Goal: Task Accomplishment & Management: Complete application form

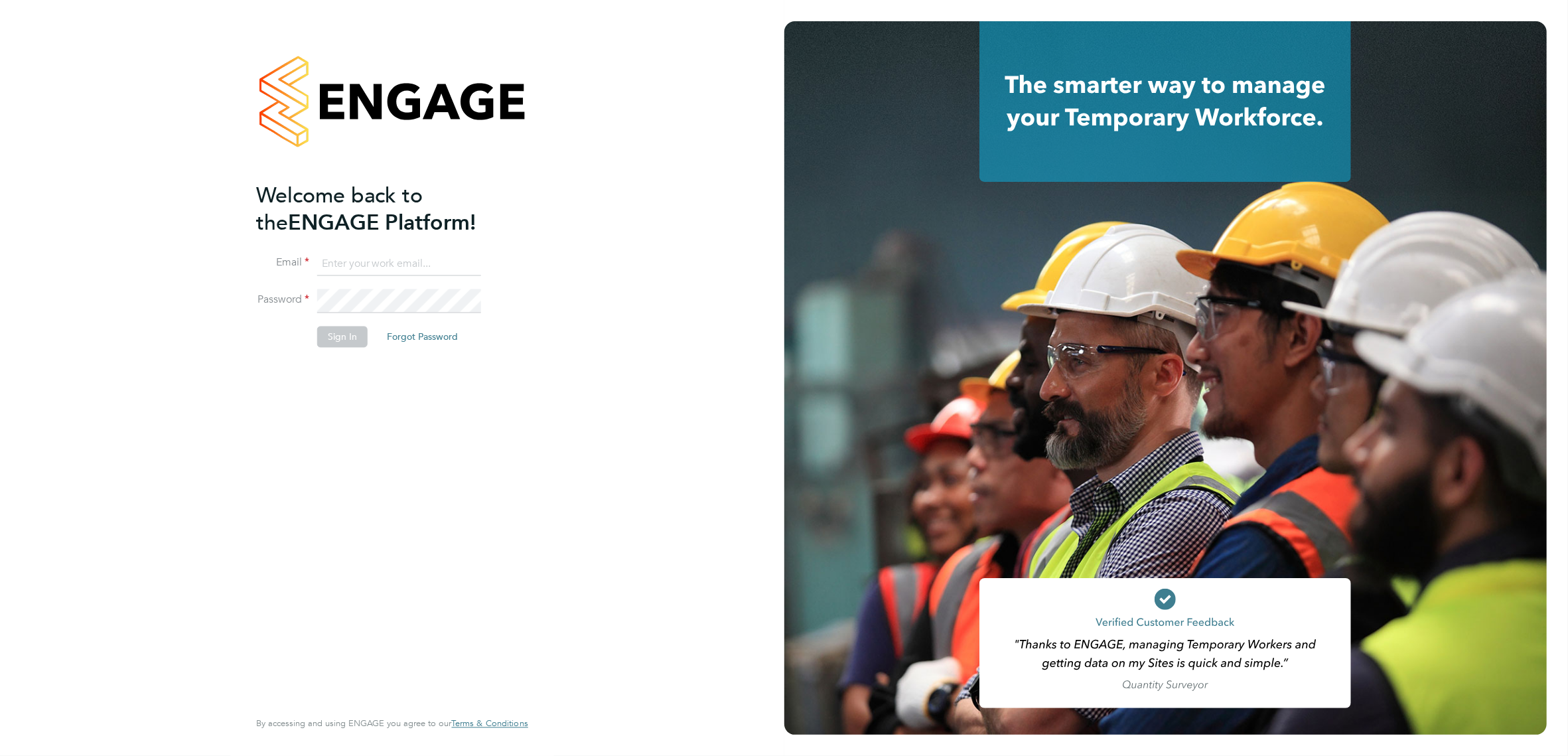
type input "[PERSON_NAME][EMAIL_ADDRESS][PERSON_NAME][DOMAIN_NAME]"
click at [332, 335] on button "Sign In" at bounding box center [342, 337] width 50 height 22
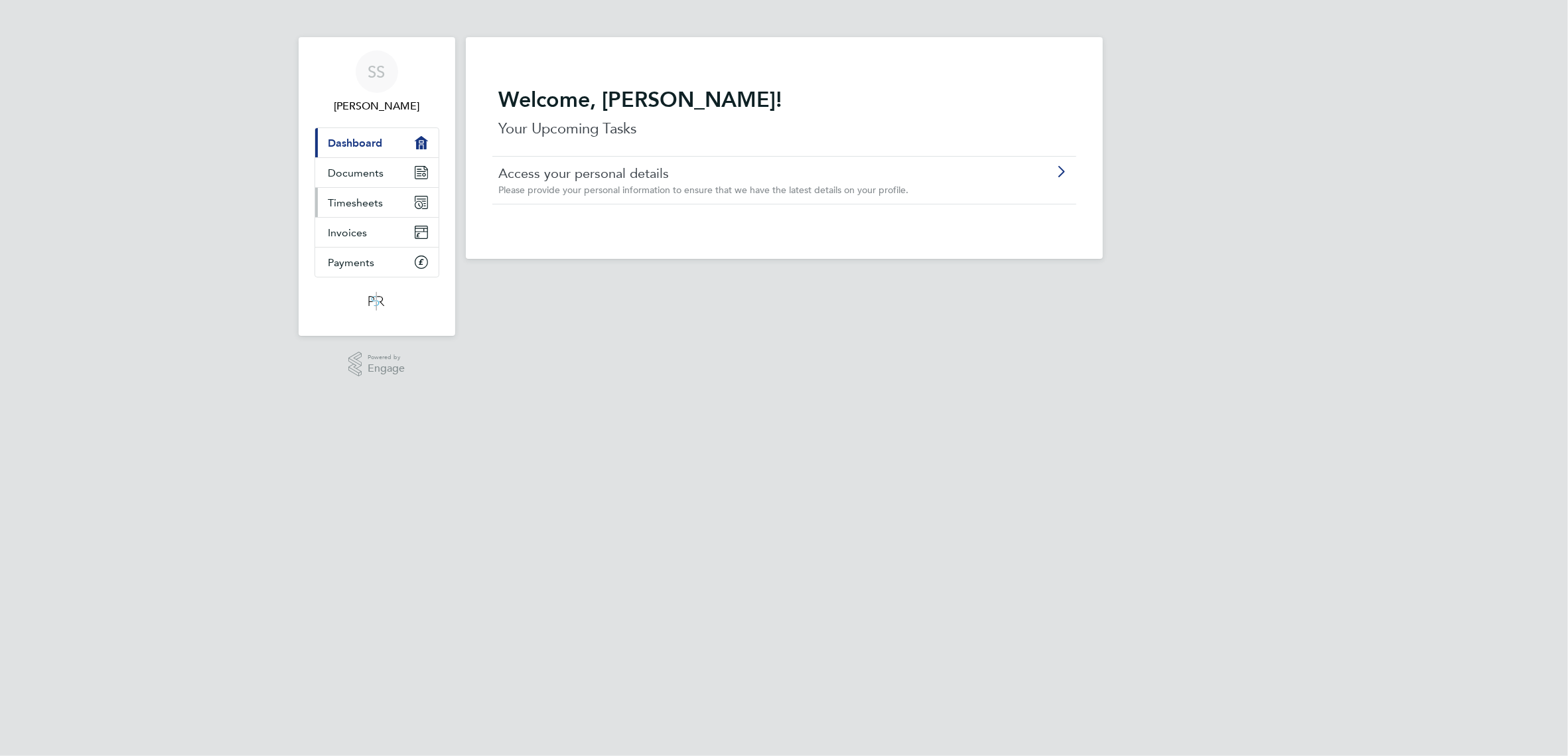
click at [367, 196] on span "Timesheets" at bounding box center [357, 202] width 55 height 13
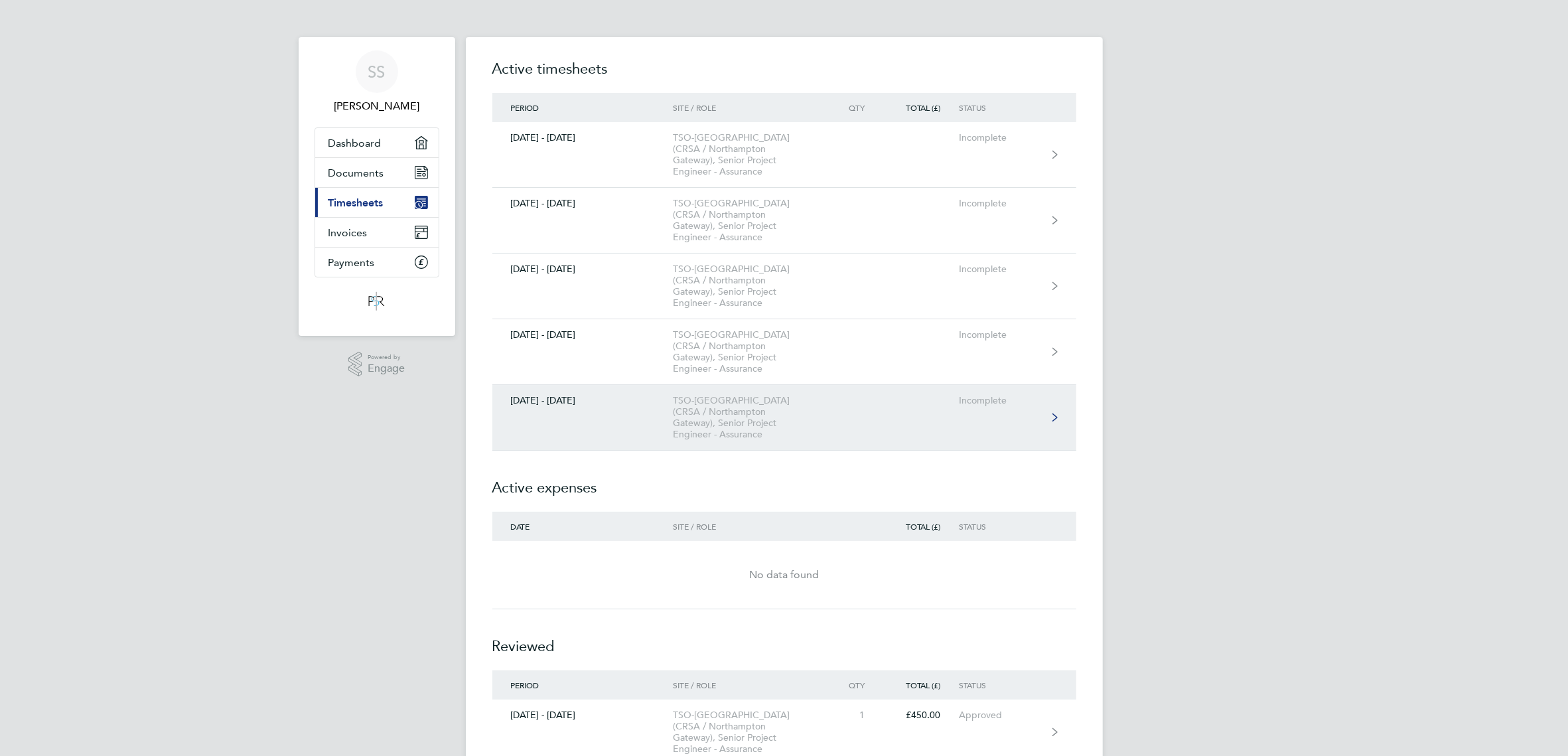
click at [1051, 385] on link "27 Sept - 03 Oct 2025 TSO-UK (CRSA / Northampton Gateway), Senior Project Engin…" at bounding box center [784, 417] width 584 height 66
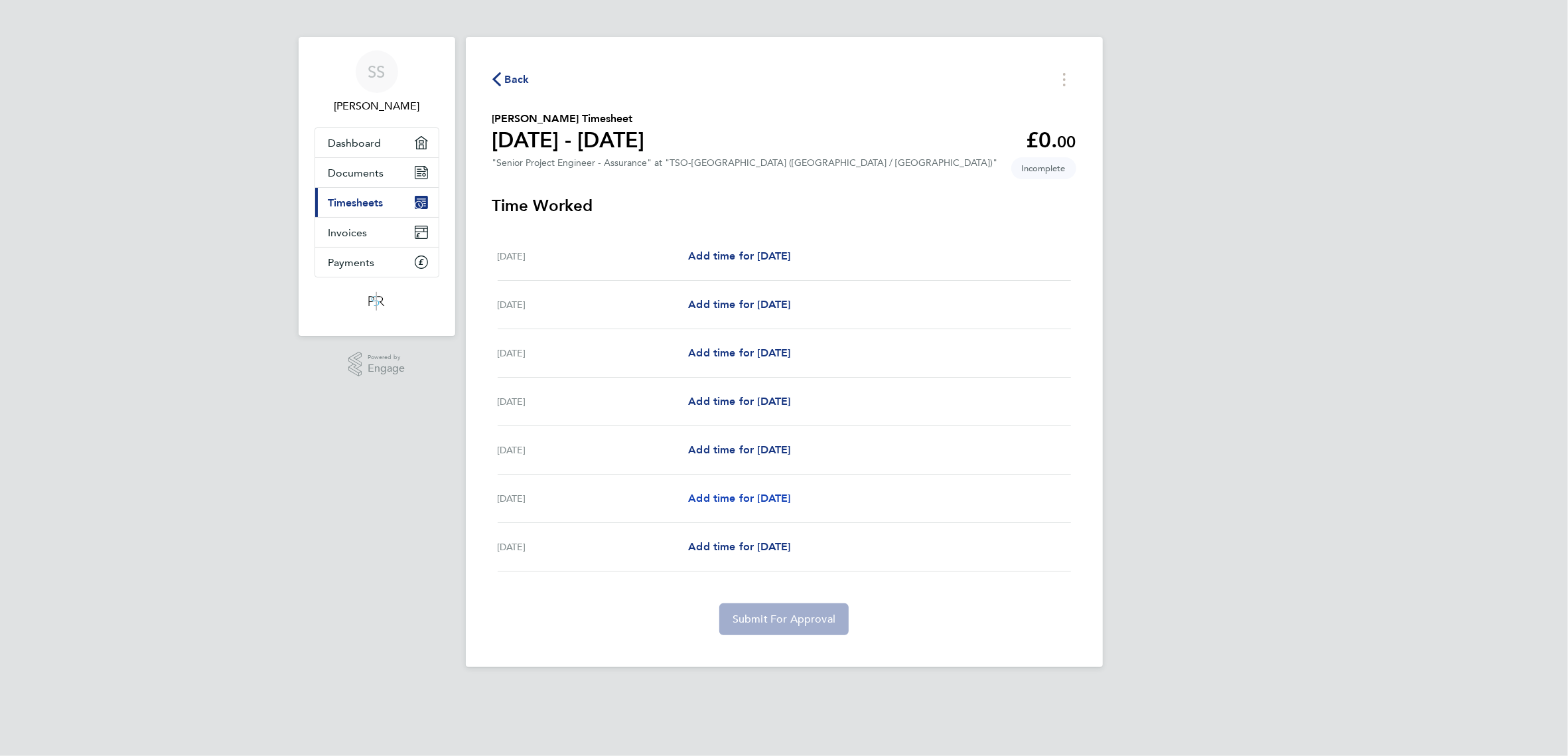
click at [766, 499] on span "Add time for Thu 02 Oct" at bounding box center [740, 497] width 102 height 13
select select "60"
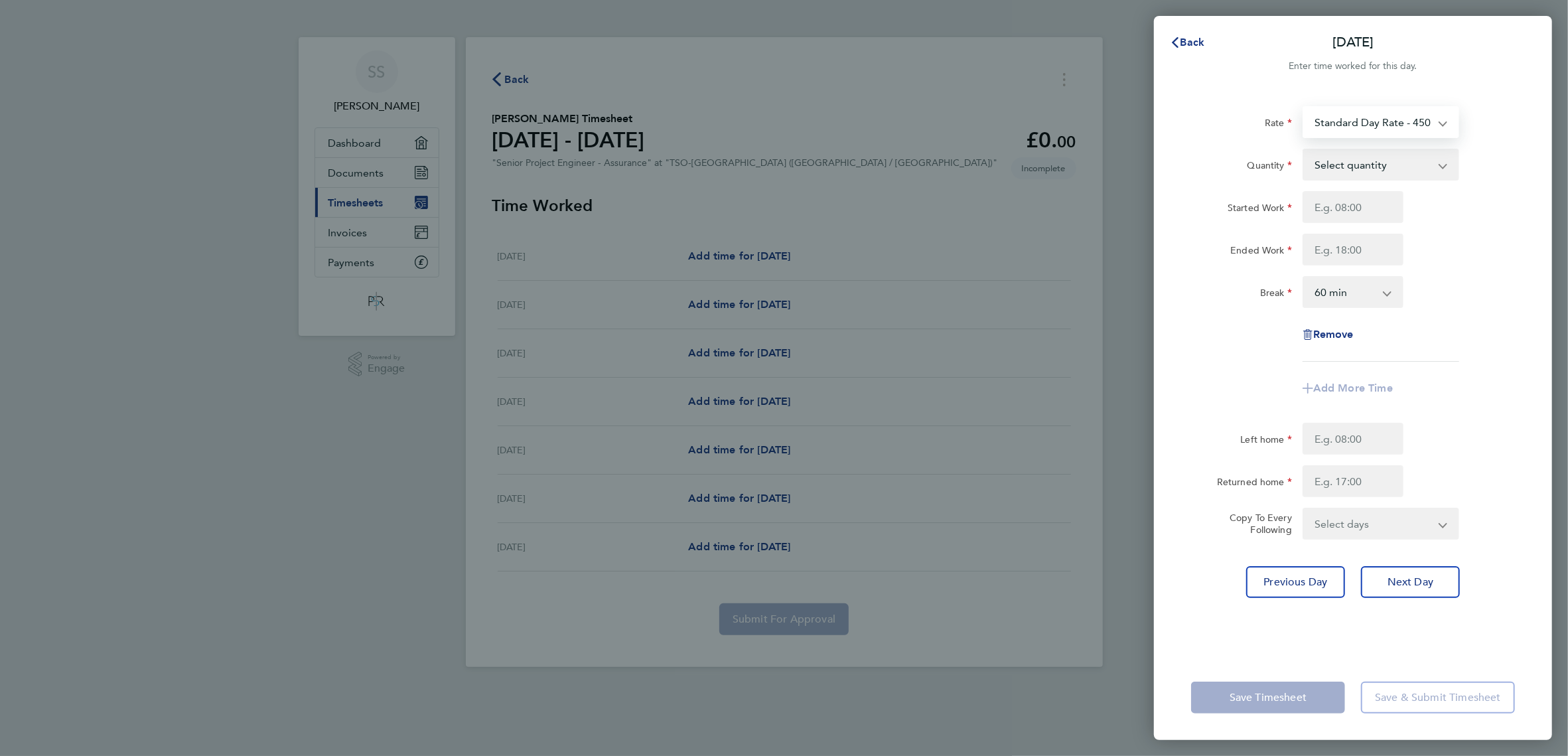
click at [1388, 123] on select "Standard Day Rate - 450.00 Project: 172811 - Northampton Gateway" at bounding box center [1373, 122] width 138 height 30
click at [1268, 160] on label "Quantity" at bounding box center [1270, 167] width 44 height 16
click at [1304, 160] on select "Select quantity 0.5 1" at bounding box center [1373, 164] width 138 height 30
click at [1373, 162] on select "Select quantity 0.5 1" at bounding box center [1373, 164] width 138 height 30
select select "1"
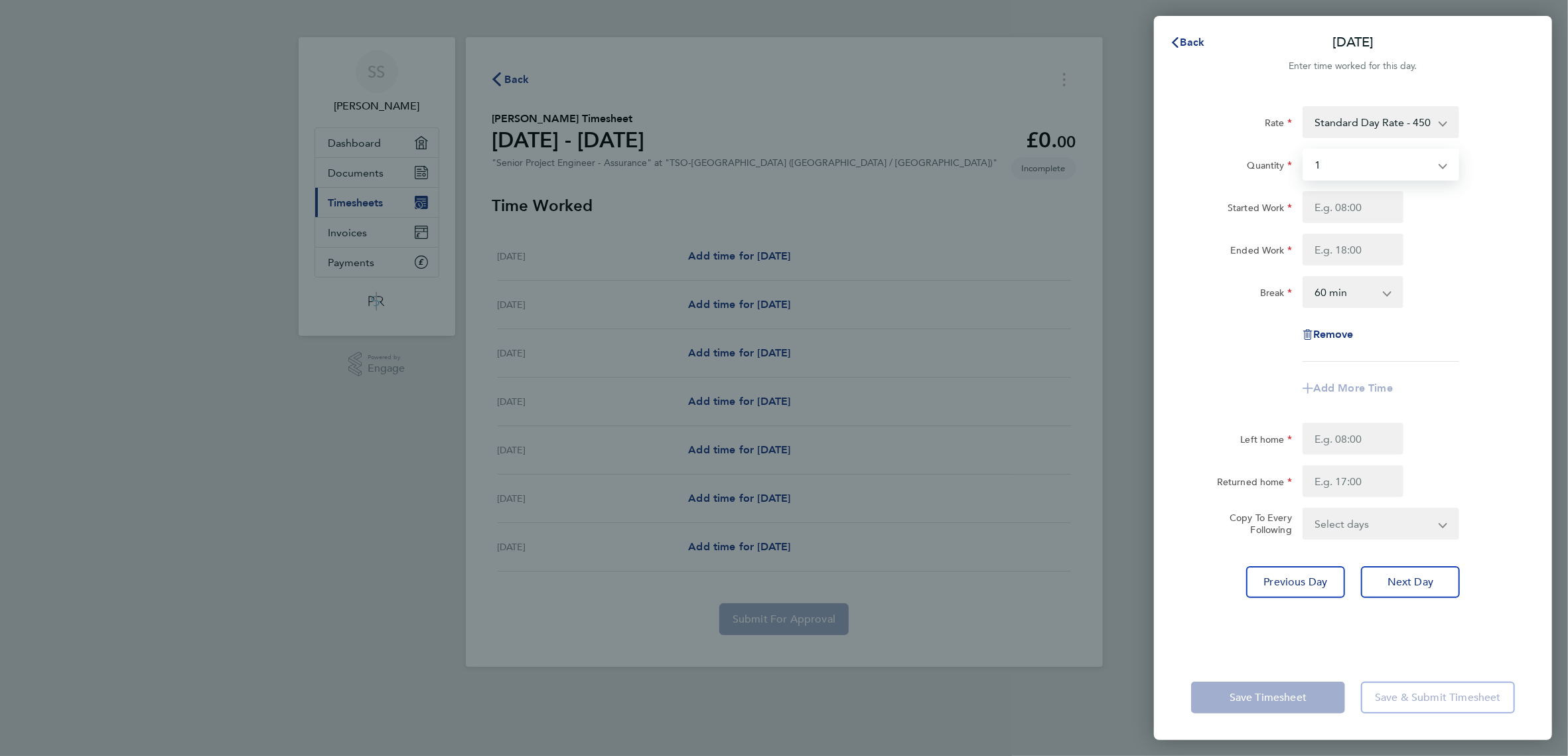
click at [1304, 150] on select "Select quantity 0.5 1" at bounding box center [1373, 164] width 138 height 30
click at [1370, 209] on input "Started Work" at bounding box center [1353, 207] width 100 height 32
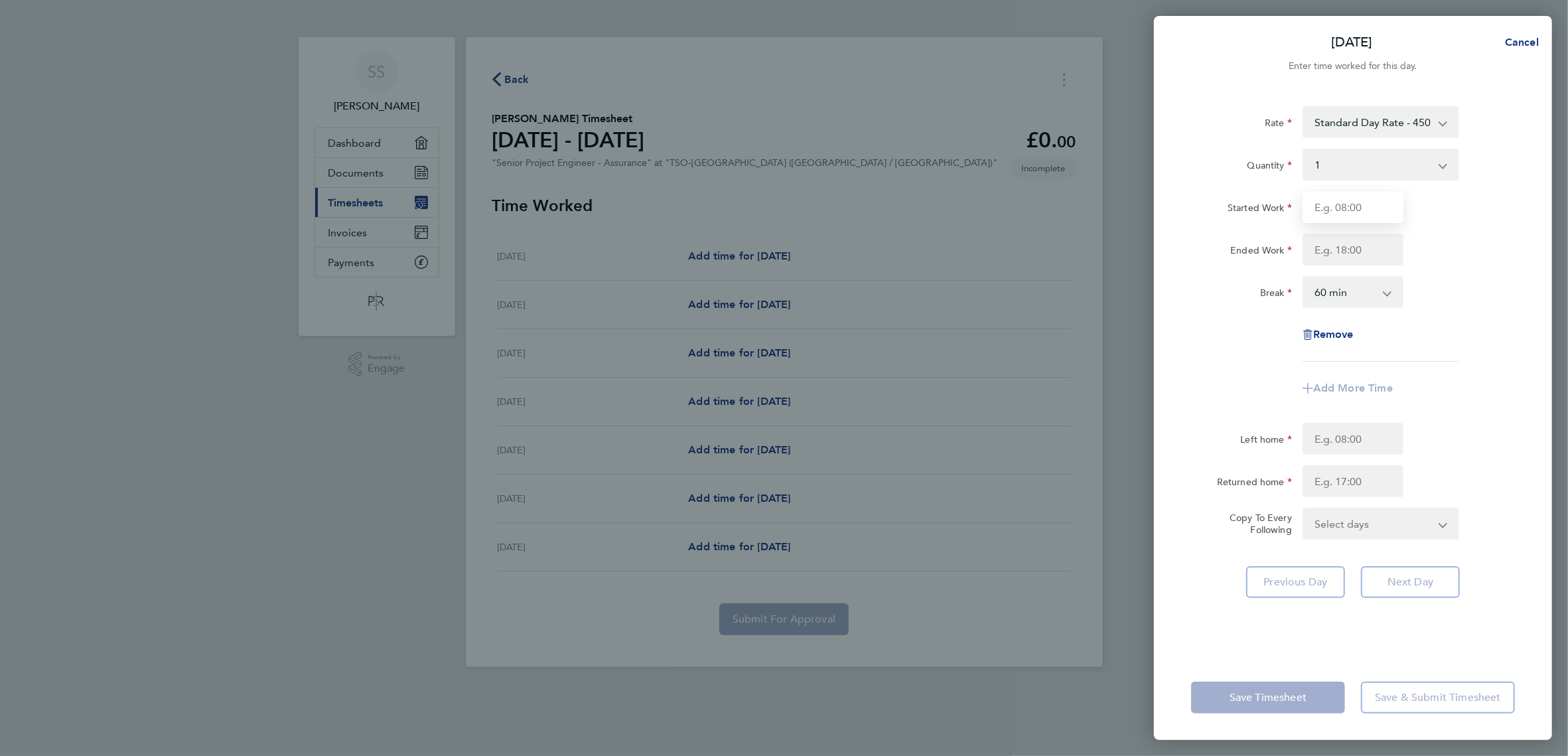
type input "08:00"
click at [1358, 251] on input "Ended Work" at bounding box center [1353, 249] width 100 height 32
type input "18:00"
click at [1337, 295] on select "0 min 15 min 30 min 45 min 60 min 75 min 90 min" at bounding box center [1345, 292] width 83 height 30
select select "0"
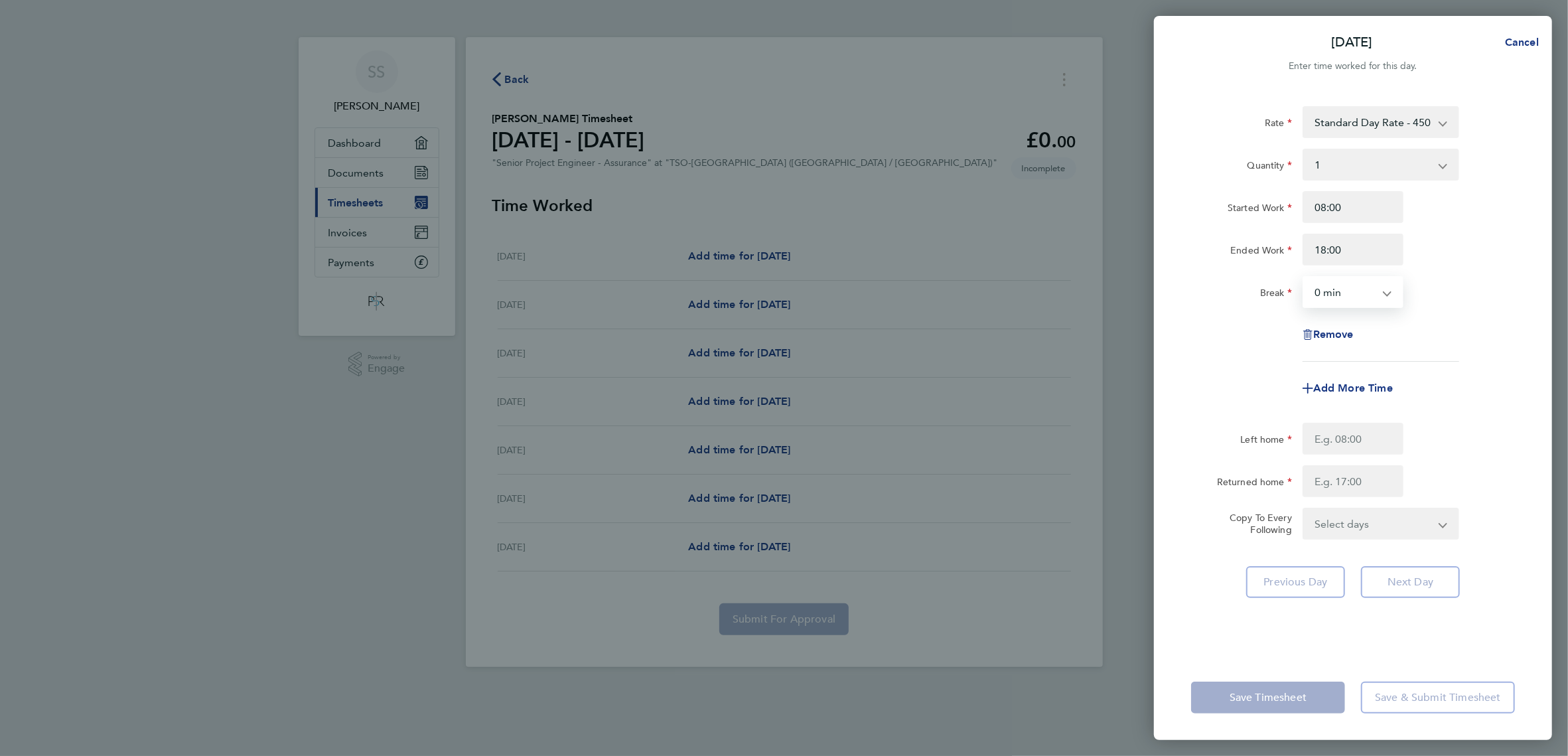
click at [1304, 278] on select "0 min 15 min 30 min 45 min 60 min 75 min 90 min" at bounding box center [1345, 292] width 83 height 30
click at [1361, 452] on input "Left home" at bounding box center [1353, 438] width 100 height 32
type input "07:59"
click at [1325, 478] on input "Returned home" at bounding box center [1353, 480] width 100 height 32
type input "18:01"
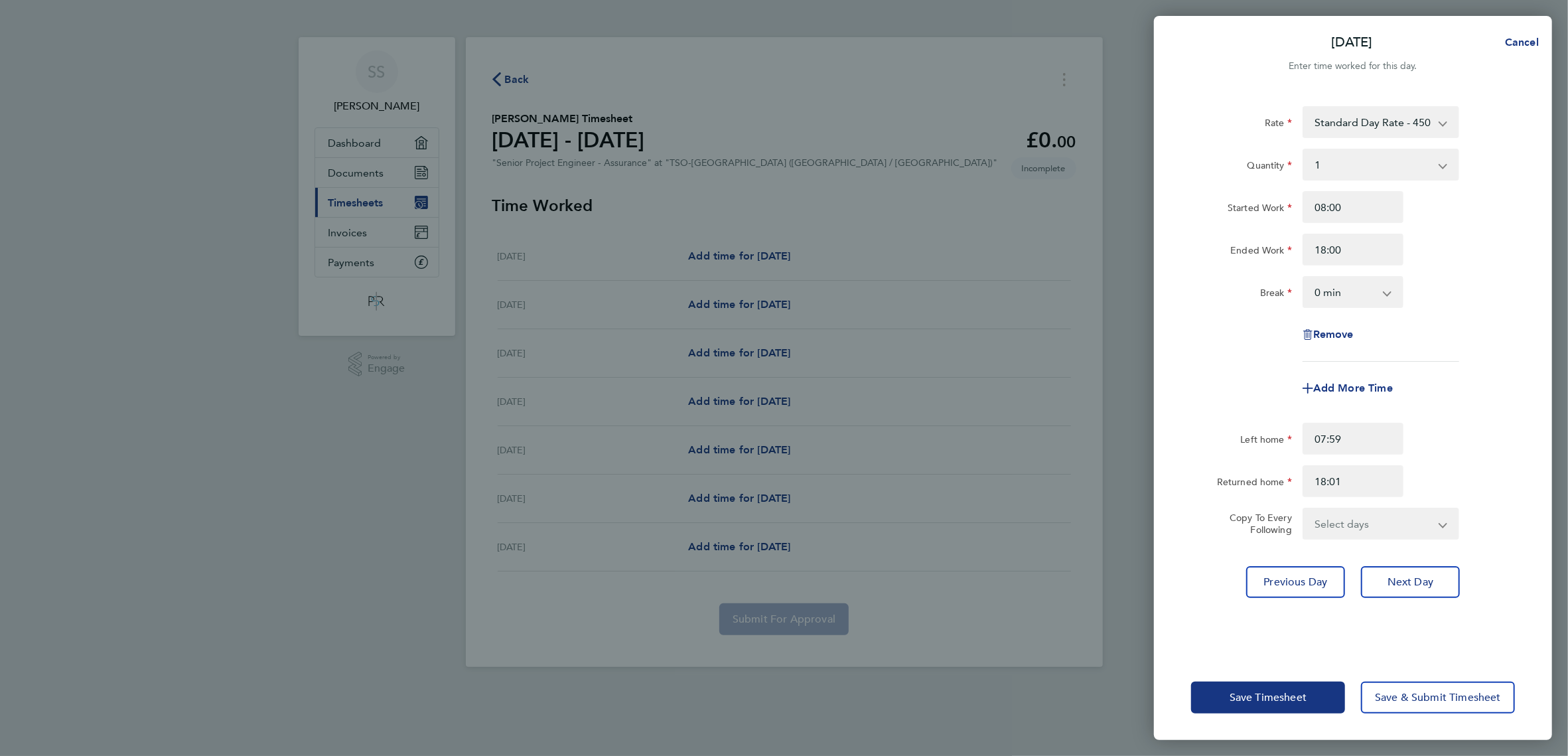
click at [1444, 525] on app-icon-cross-button at bounding box center [1452, 524] width 16 height 30
click at [1428, 703] on span "Save & Submit Timesheet" at bounding box center [1438, 697] width 126 height 13
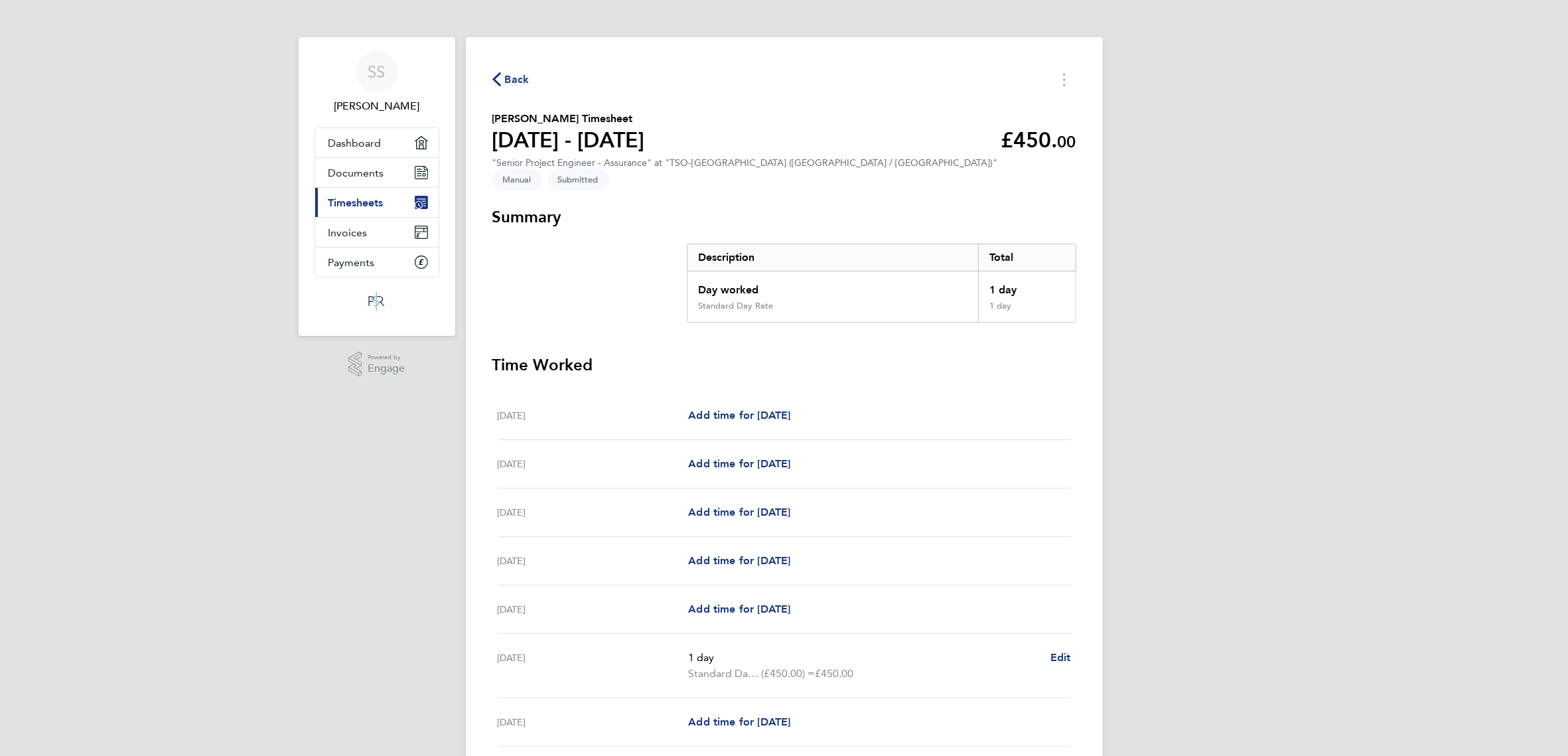
click at [508, 81] on span "Back" at bounding box center [517, 80] width 25 height 16
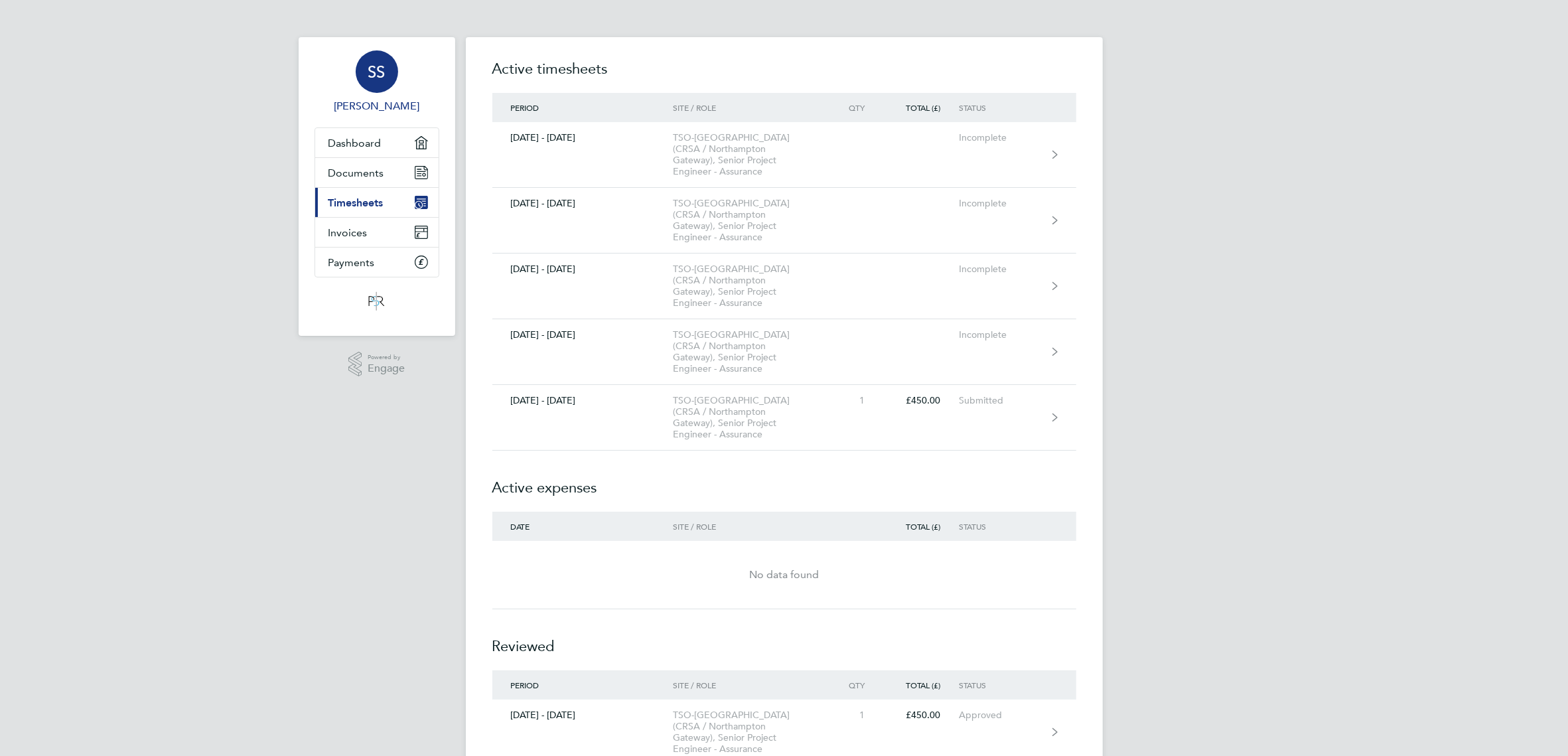
click at [369, 74] on span "SS" at bounding box center [377, 72] width 18 height 18
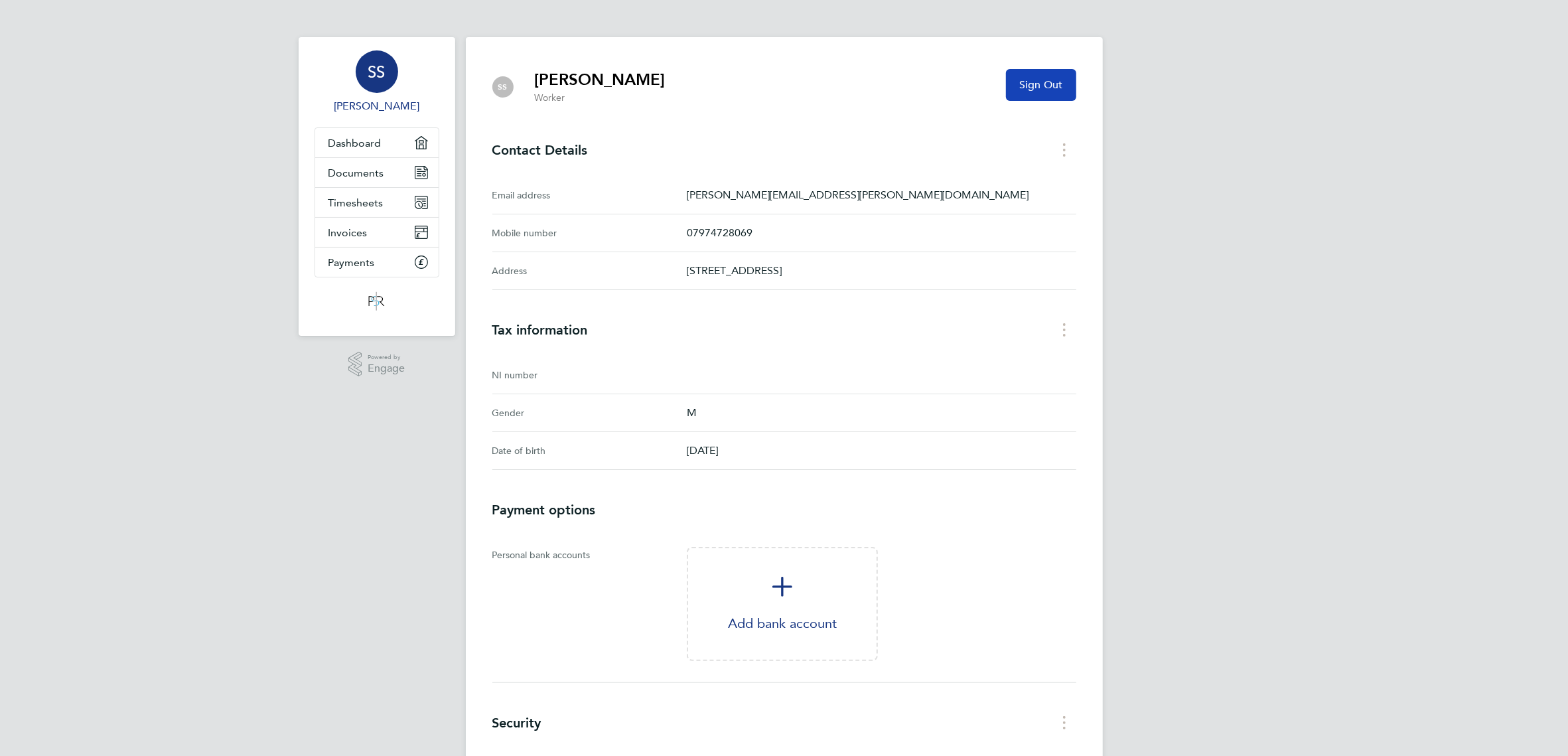
click at [1035, 90] on span "Sign Out" at bounding box center [1041, 85] width 43 height 13
